Goal: Check status: Check status

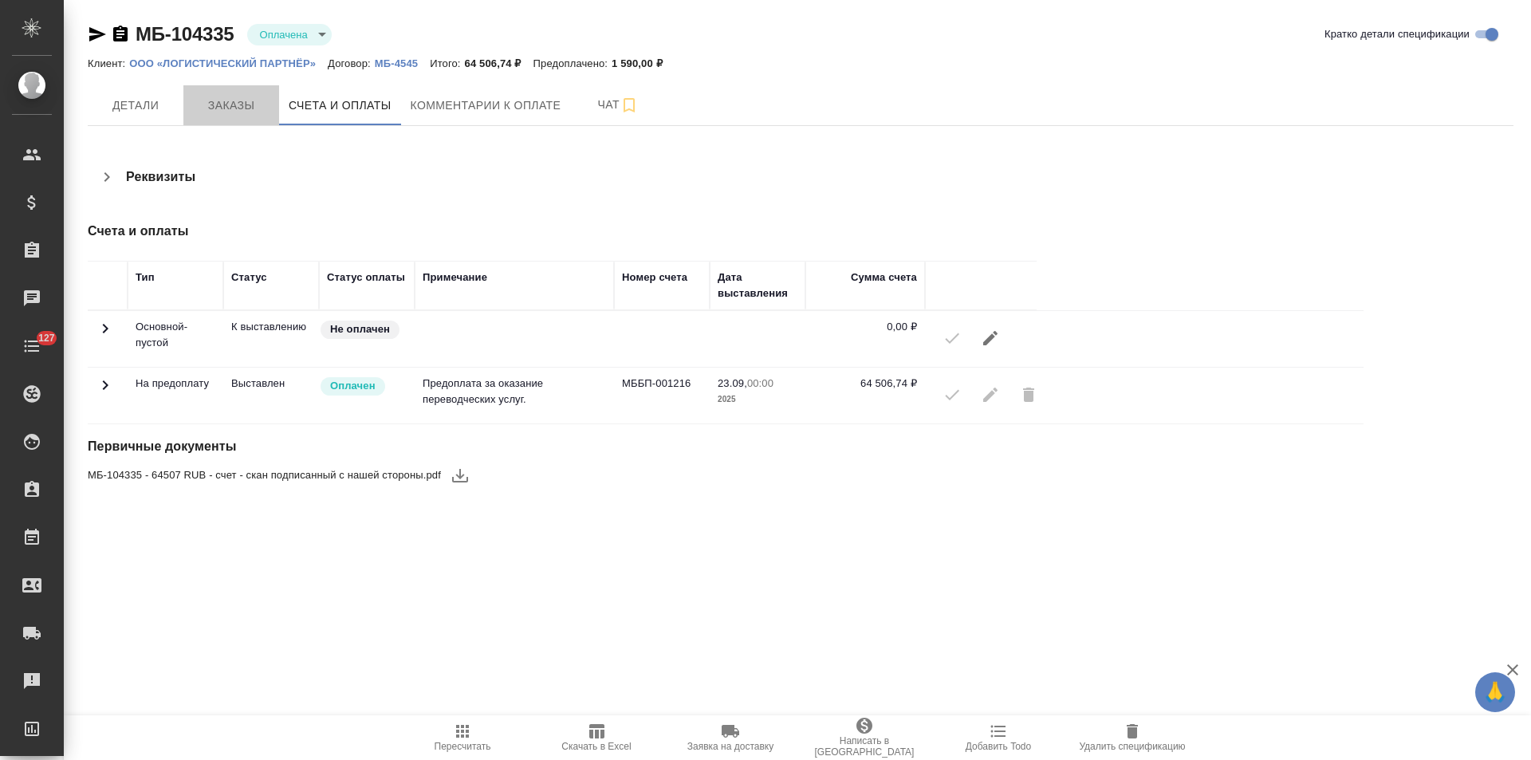
click at [254, 119] on button "Заказы" at bounding box center [231, 105] width 96 height 40
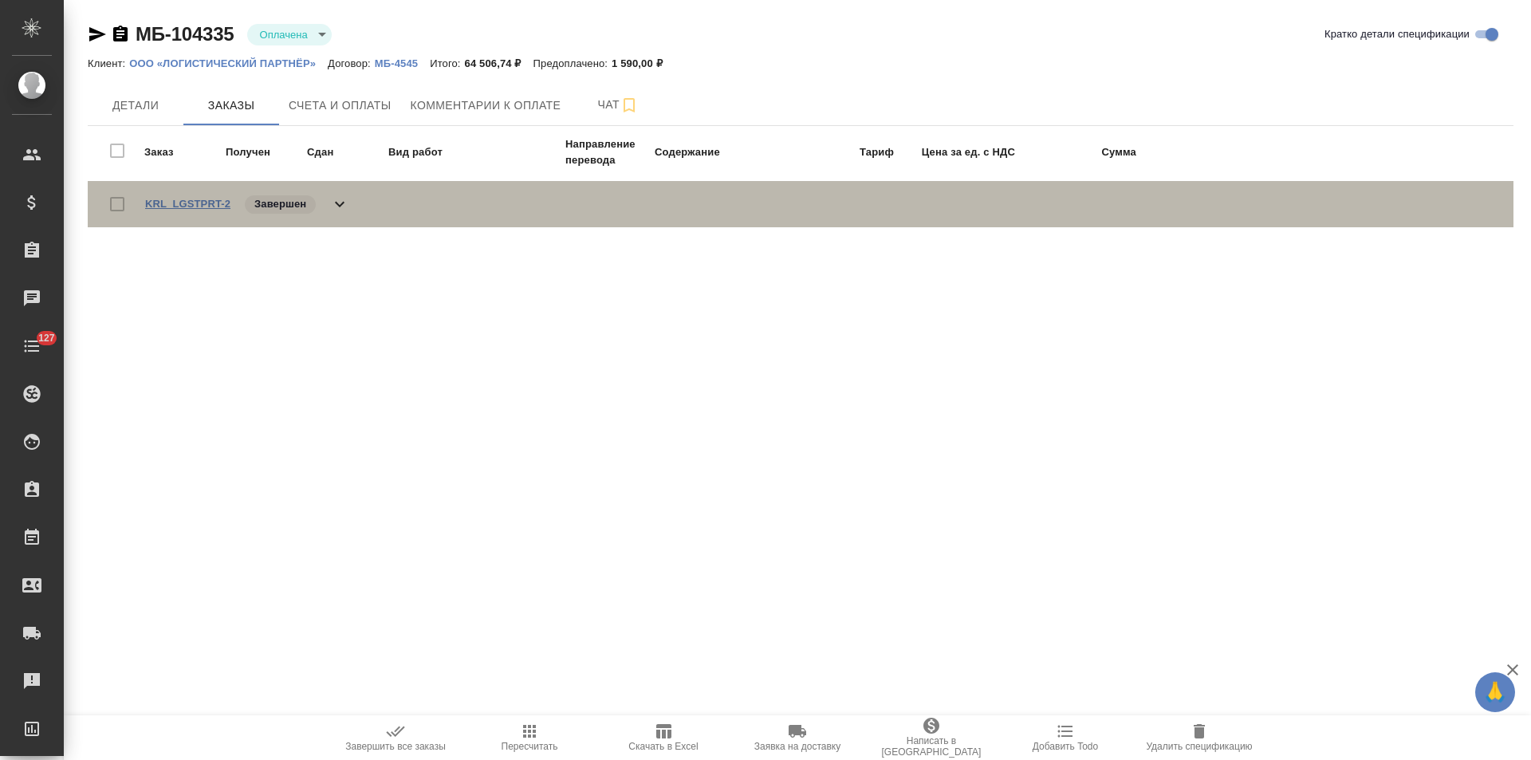
click at [210, 203] on link "KRL_LGSTPRT-2" at bounding box center [187, 204] width 85 height 12
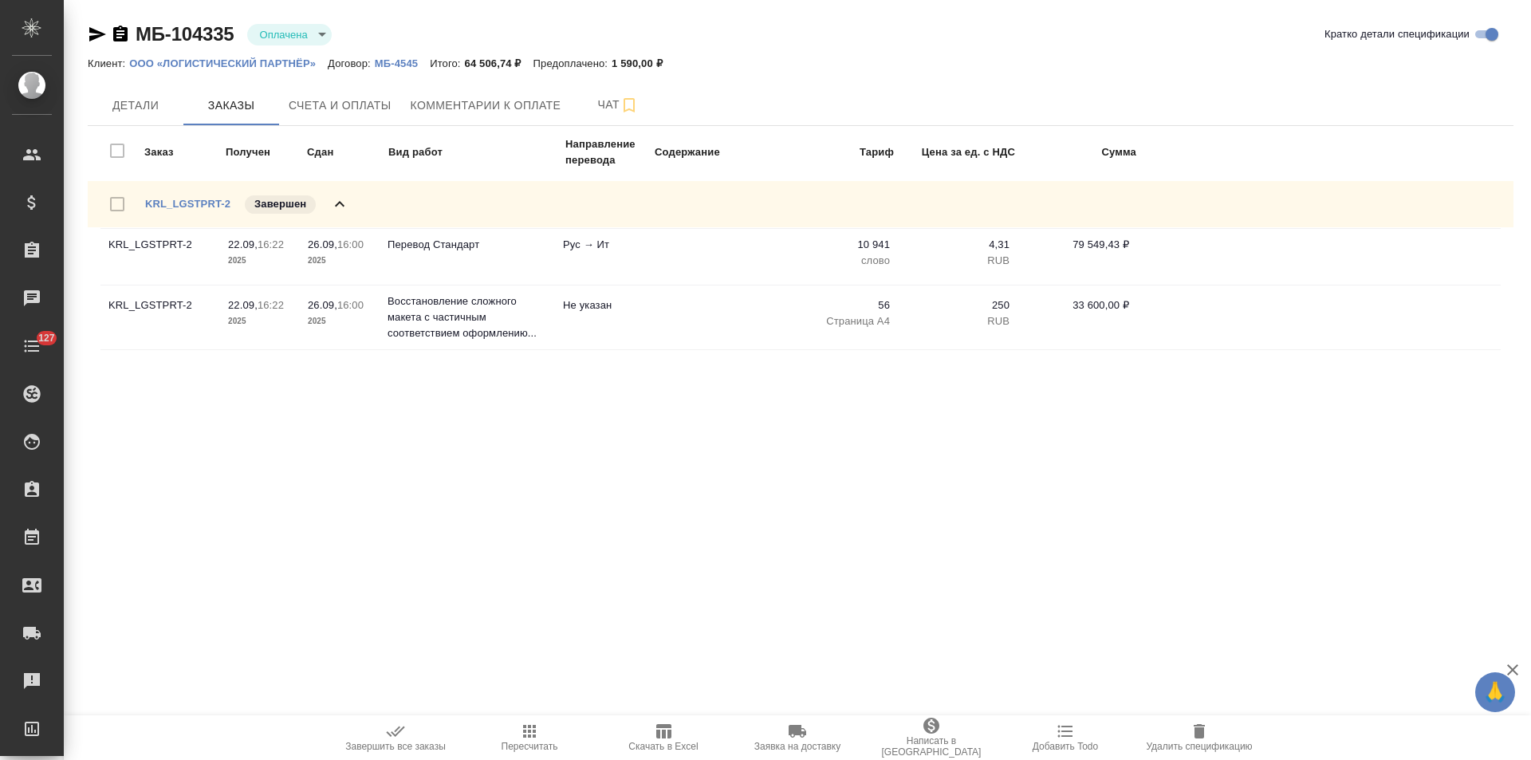
drag, startPoint x: 116, startPoint y: 34, endPoint x: 390, endPoint y: 2, distance: 275.3
click at [121, 33] on icon "button" at bounding box center [120, 34] width 14 height 16
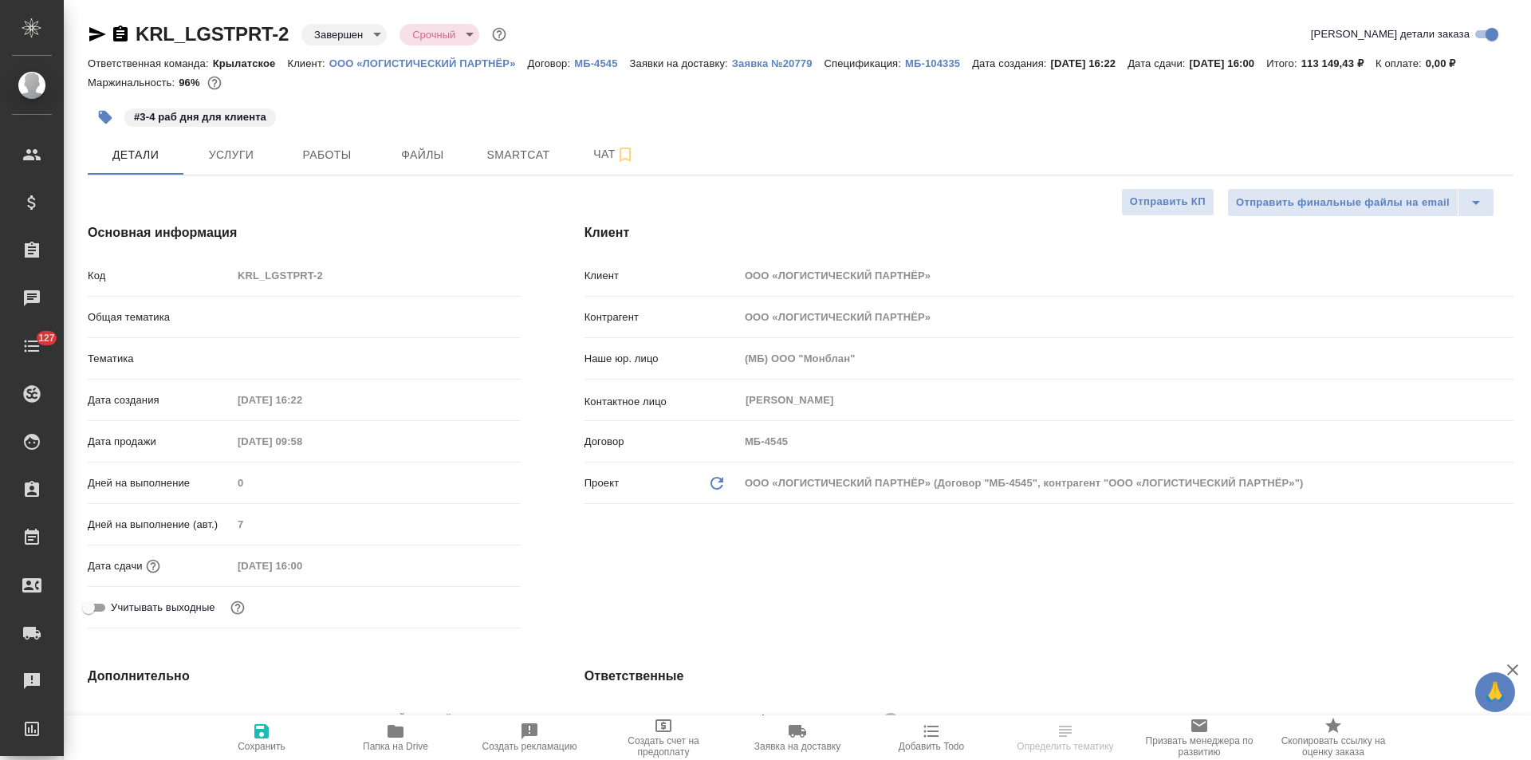
select select "RU"
type input "[PERSON_NAME]"
type input "Юридический"
select select "RU"
type textarea "x"
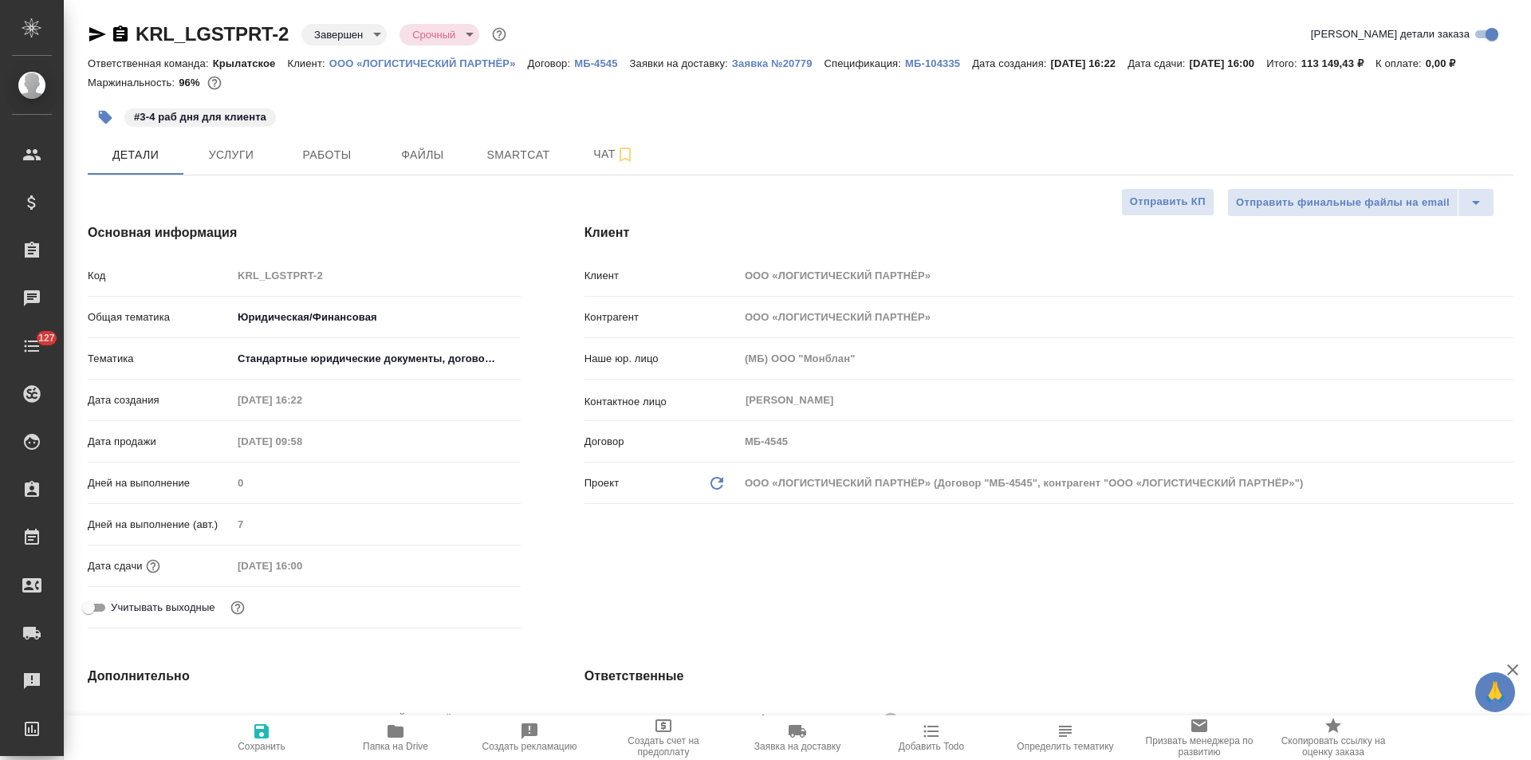
type textarea "x"
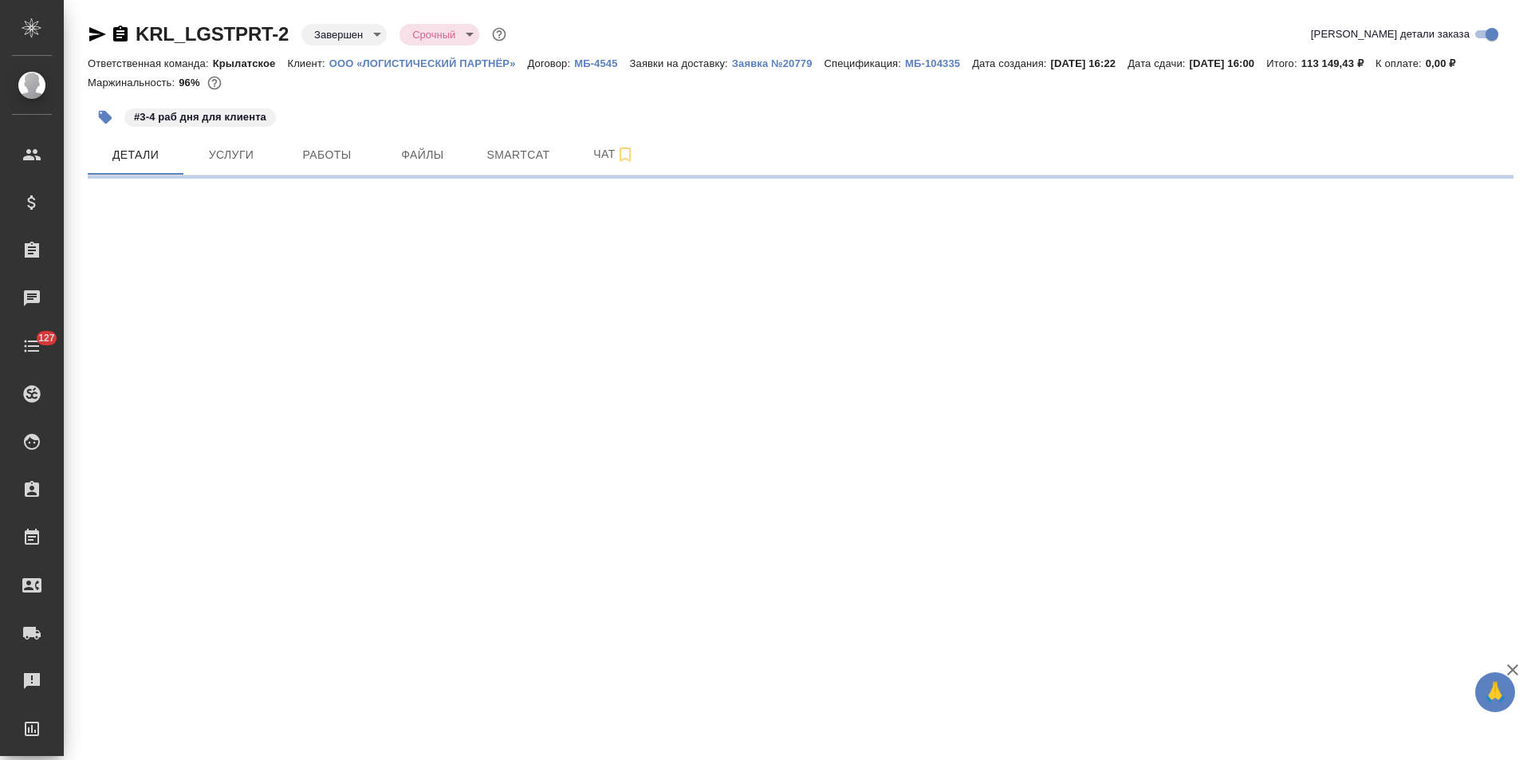
select select "RU"
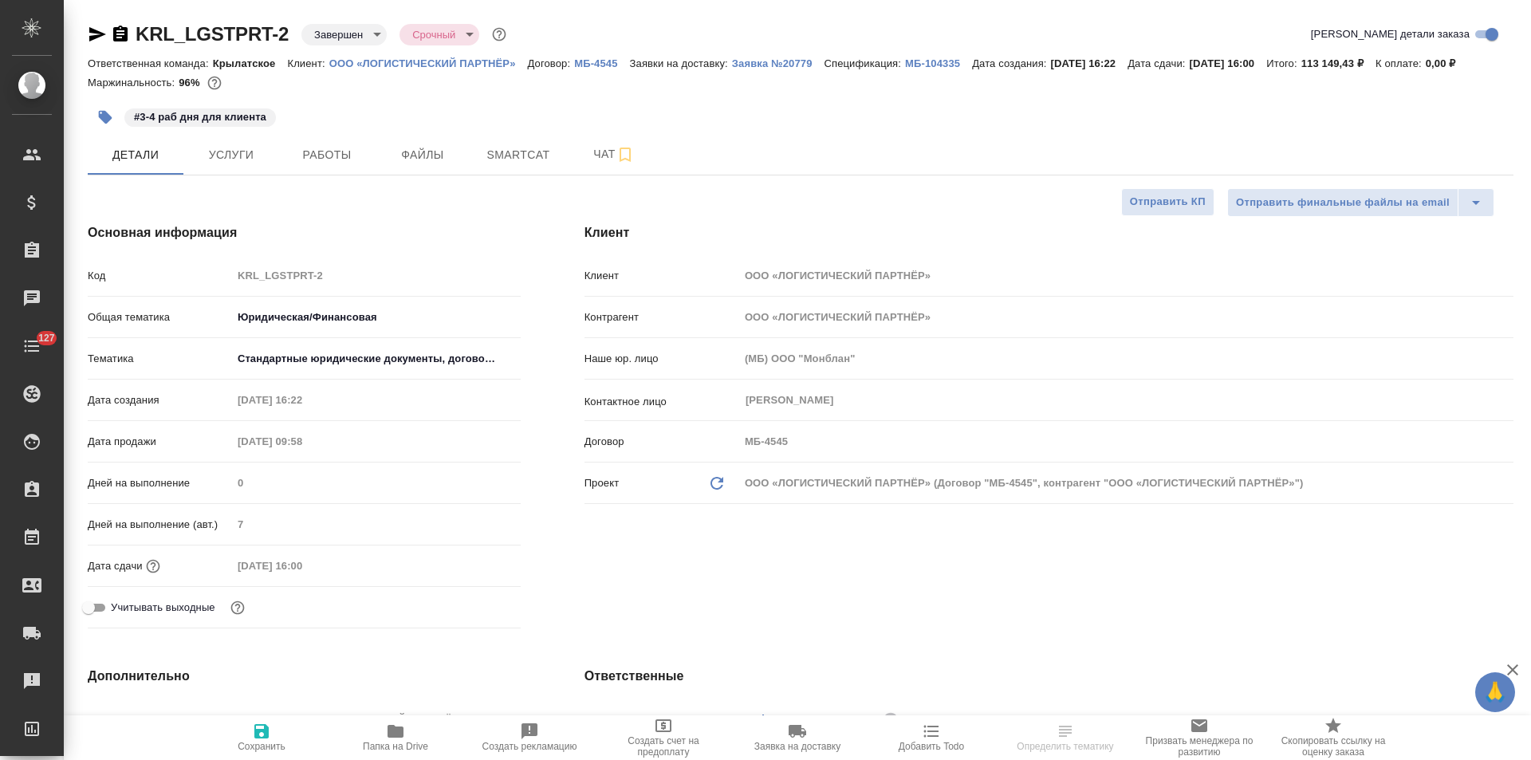
type textarea "x"
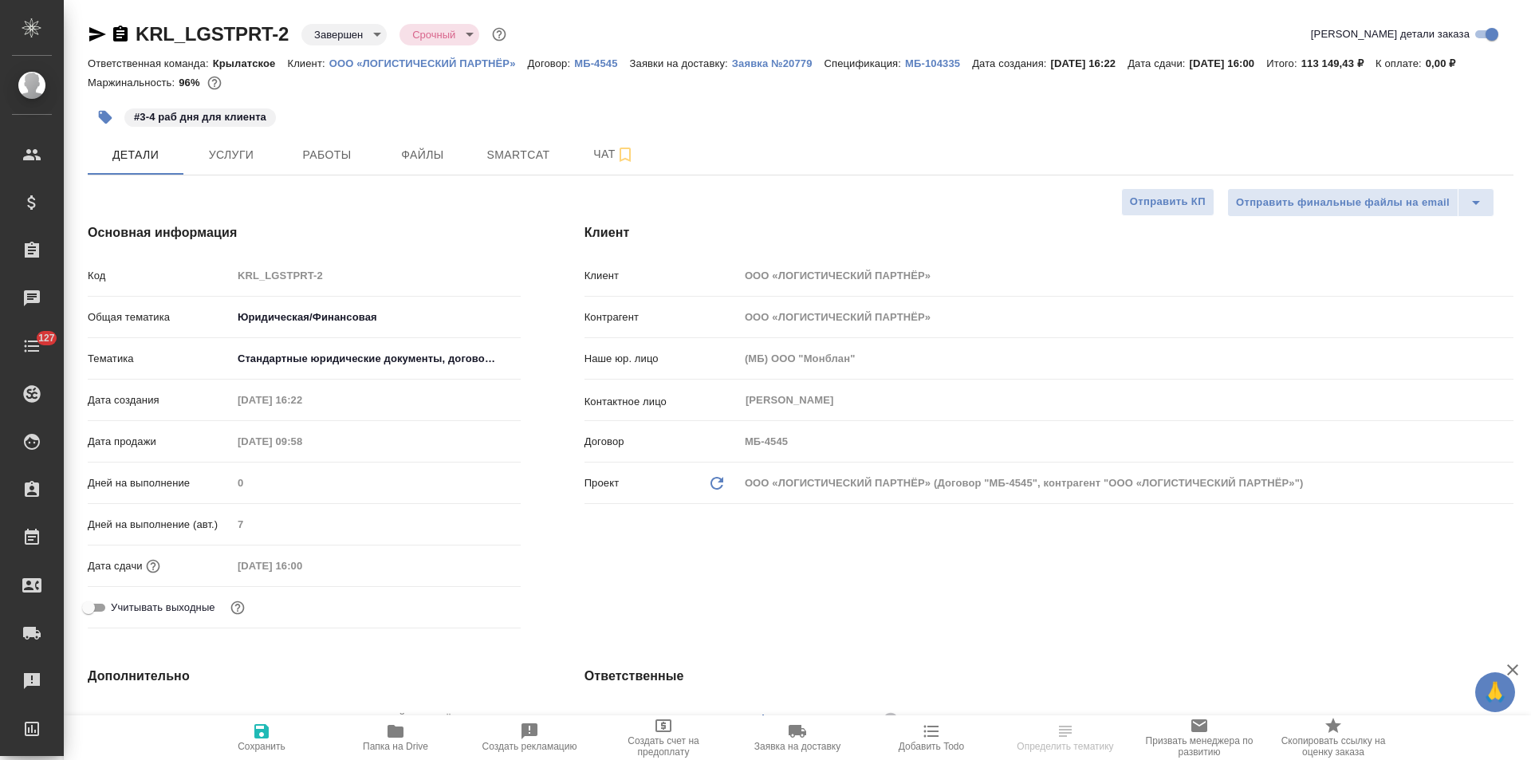
type textarea "x"
select select "RU"
type textarea "x"
